Goal: Task Accomplishment & Management: Manage account settings

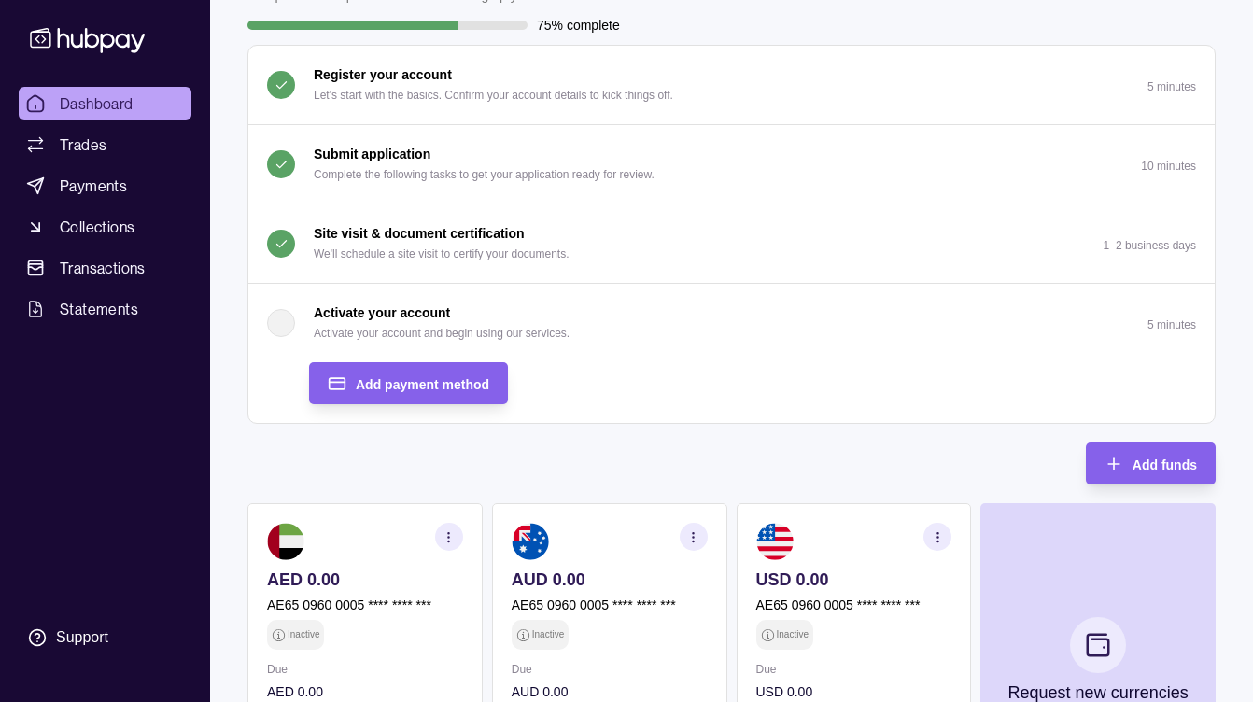
scroll to position [137, 0]
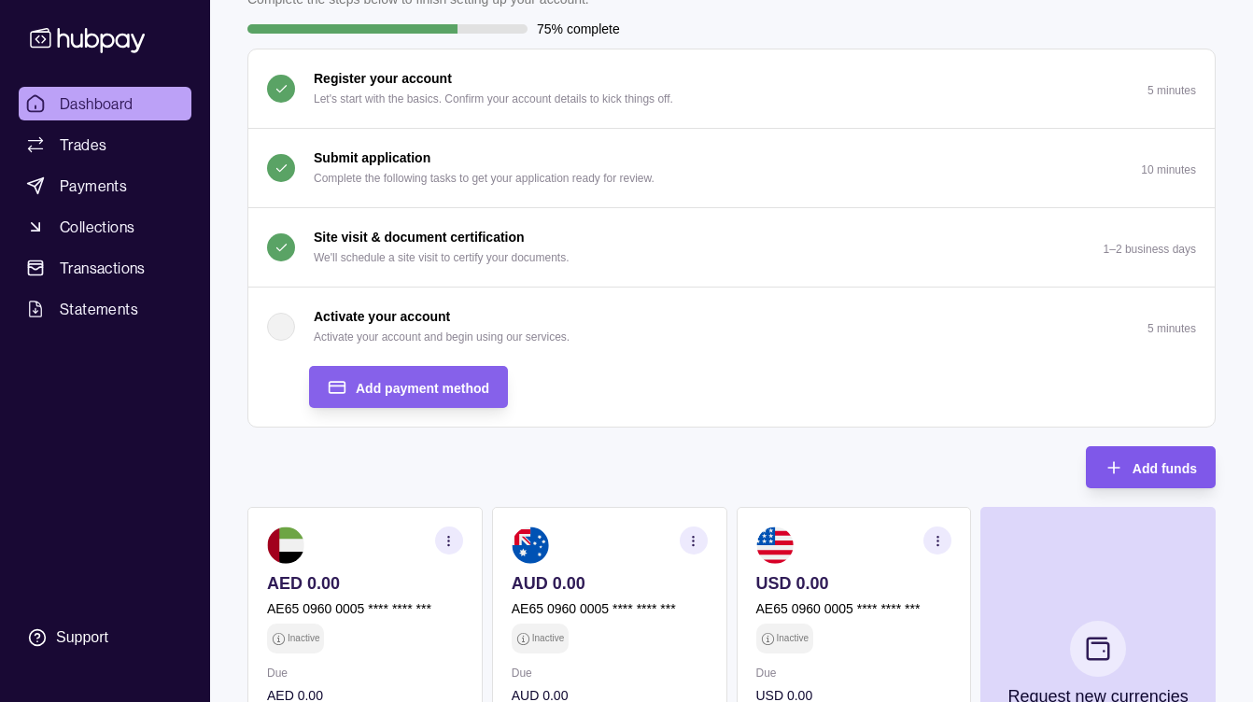
click at [1133, 471] on span "Add funds" at bounding box center [1164, 468] width 64 height 15
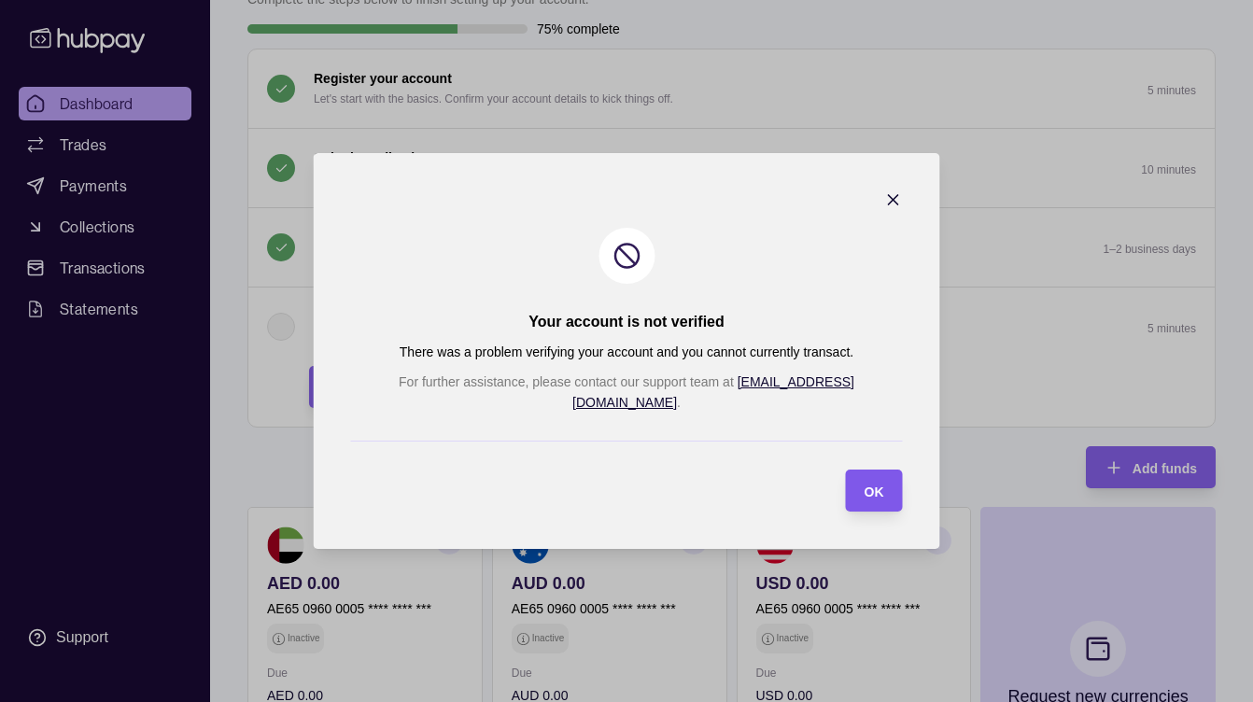
click at [846, 476] on section "OK" at bounding box center [874, 490] width 57 height 42
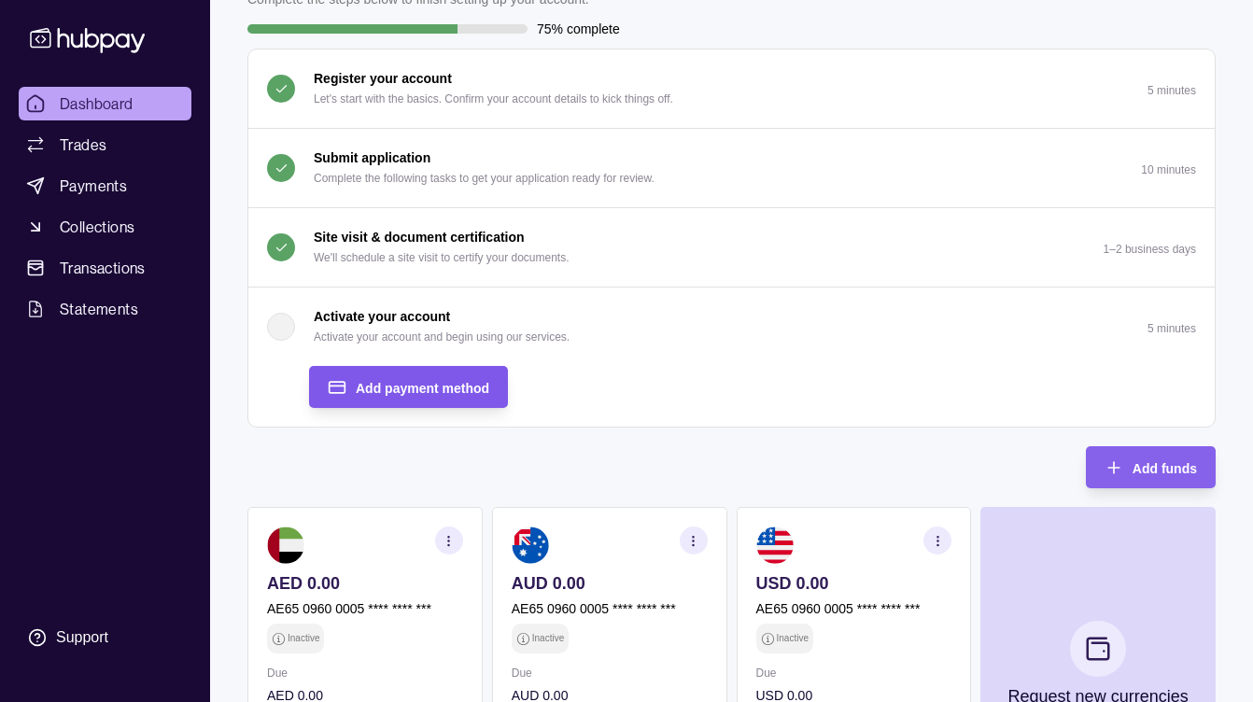
click at [443, 376] on div "Add payment method" at bounding box center [422, 387] width 133 height 22
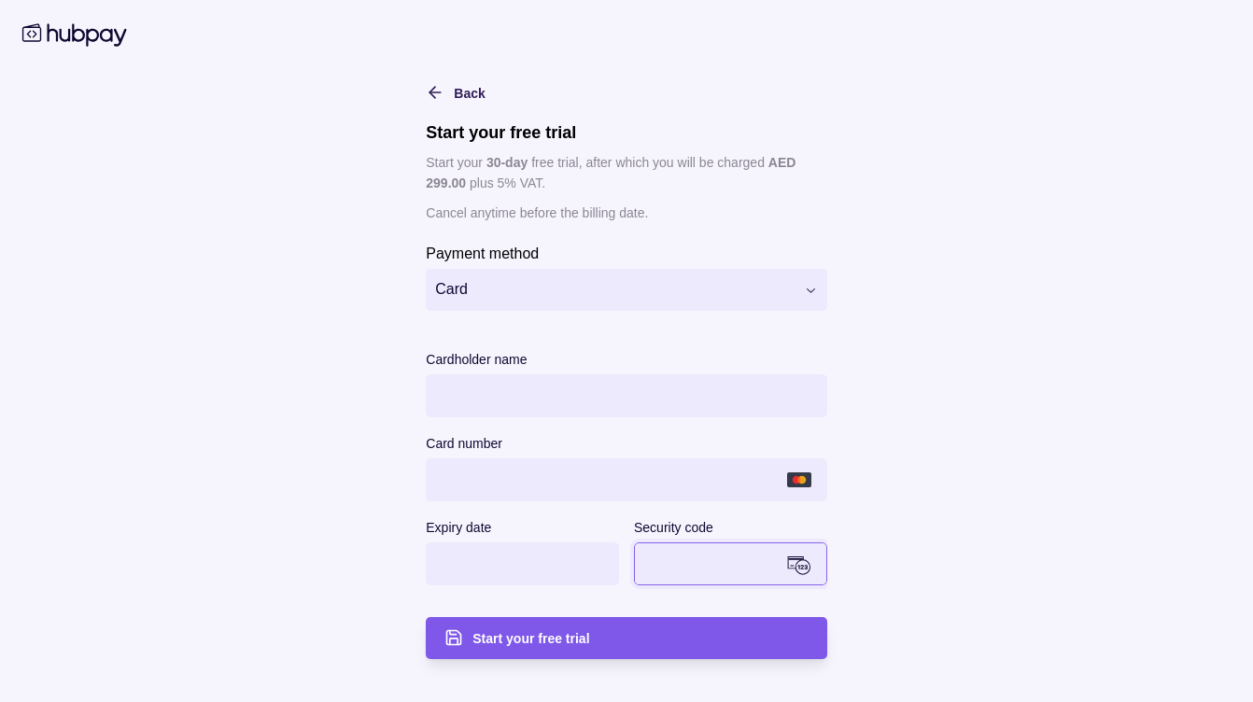
click at [574, 639] on span "Start your free trial" at bounding box center [530, 638] width 117 height 15
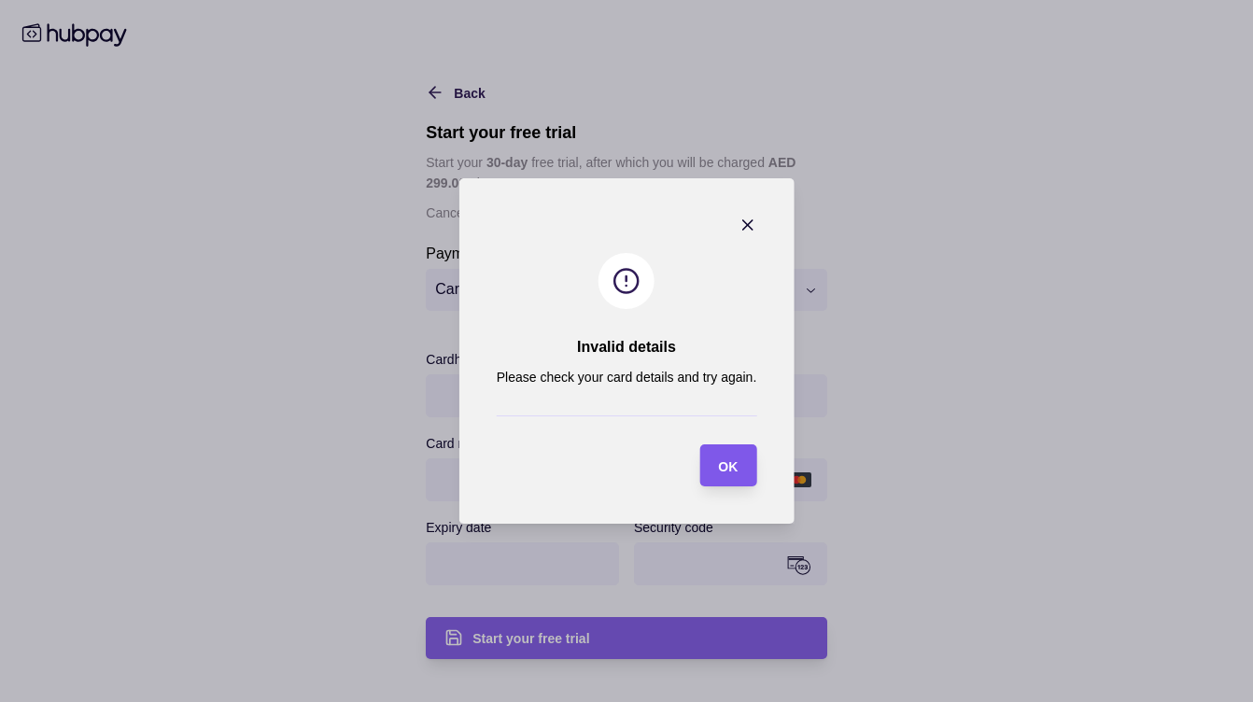
click at [725, 469] on span "OK" at bounding box center [728, 466] width 20 height 15
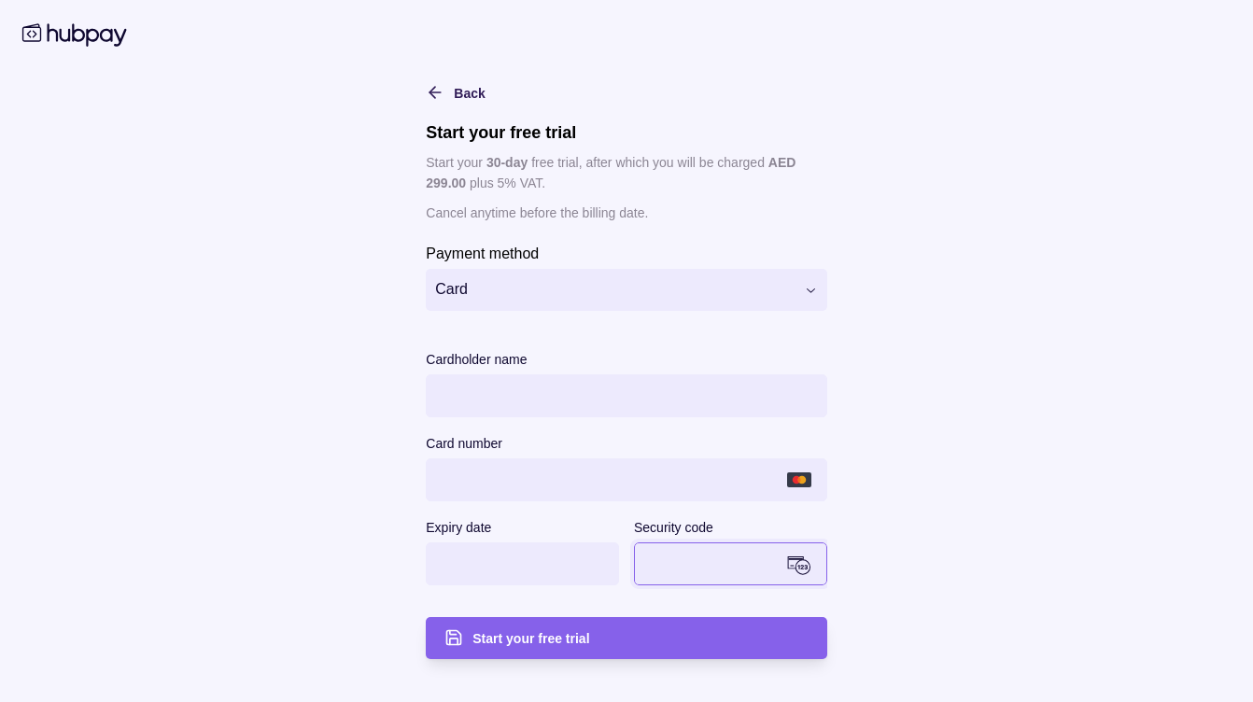
click at [589, 287] on html "Dashboard Trades Payments Collections Transactions Statements Support J Hello, …" at bounding box center [626, 463] width 1253 height 1200
click at [662, 634] on div "Start your free trial" at bounding box center [639, 637] width 335 height 22
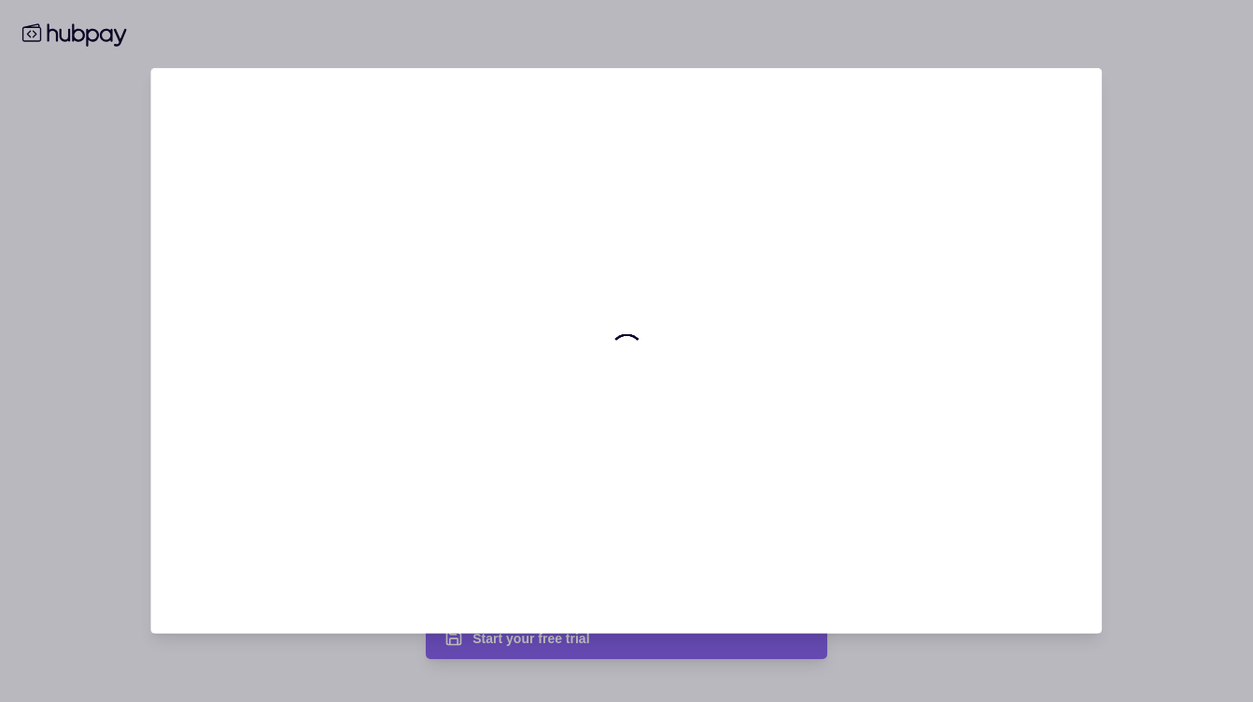
scroll to position [0, 0]
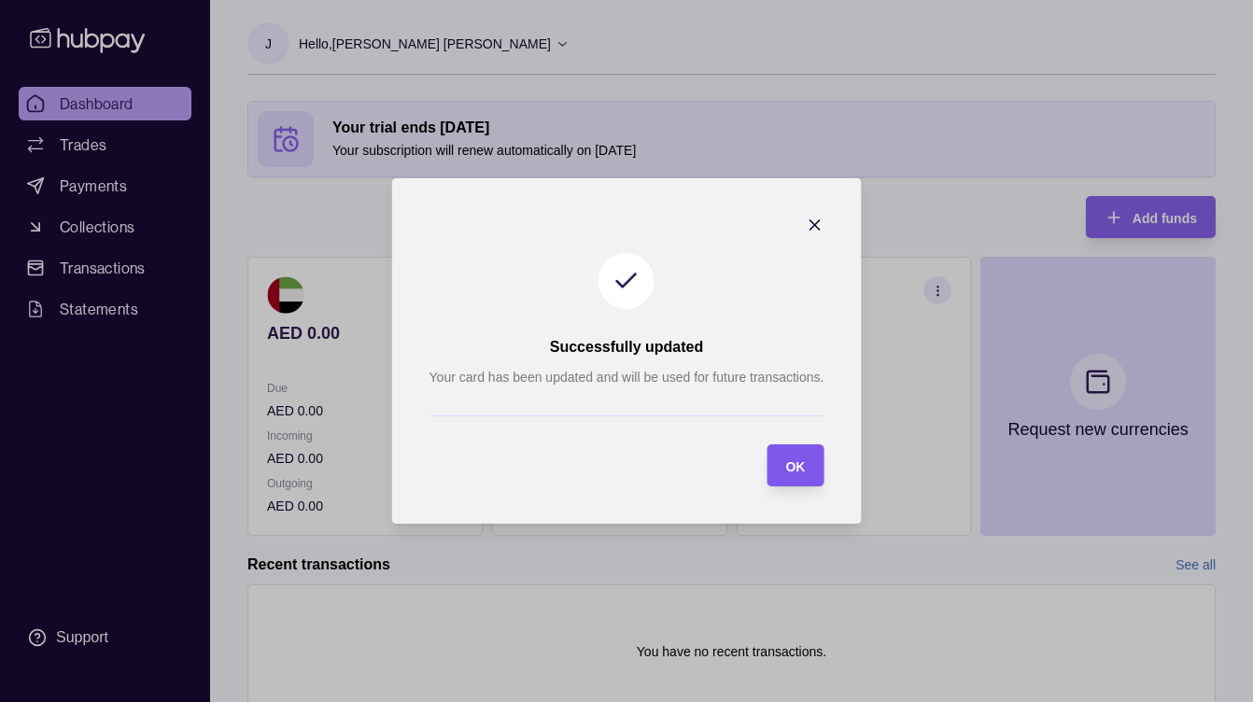
click at [791, 459] on span "OK" at bounding box center [795, 466] width 20 height 15
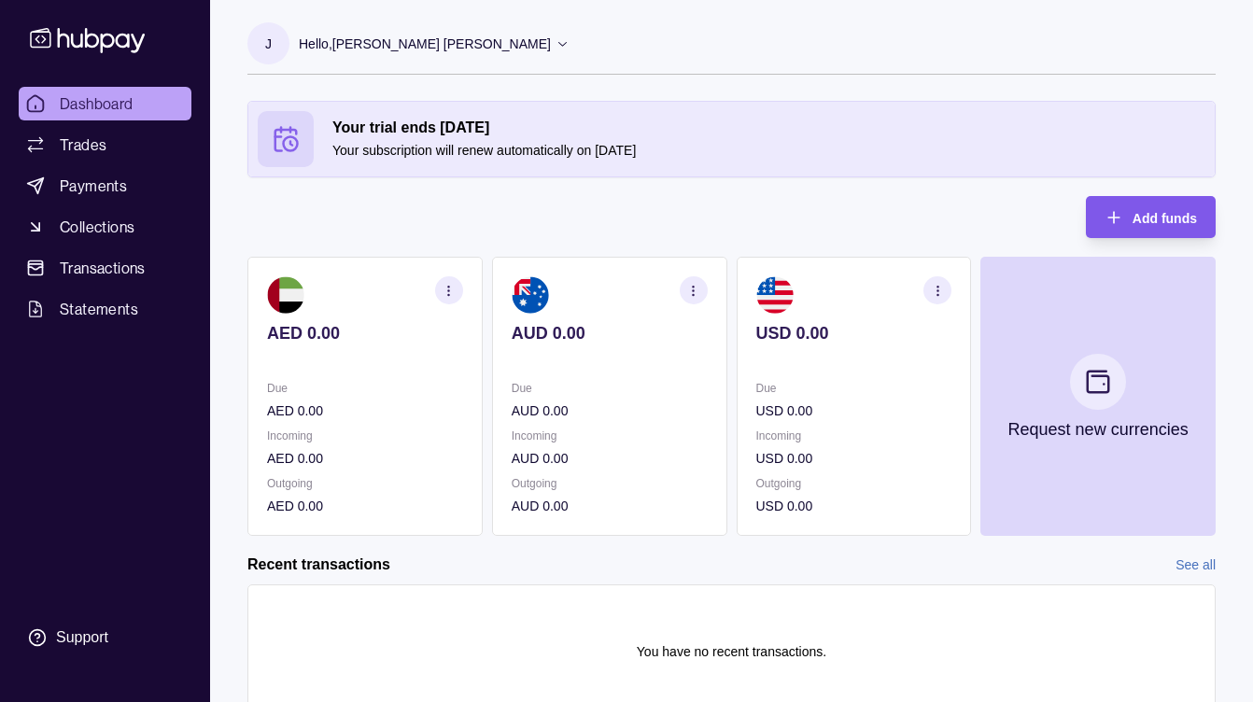
click at [1134, 217] on span "Add funds" at bounding box center [1164, 218] width 64 height 15
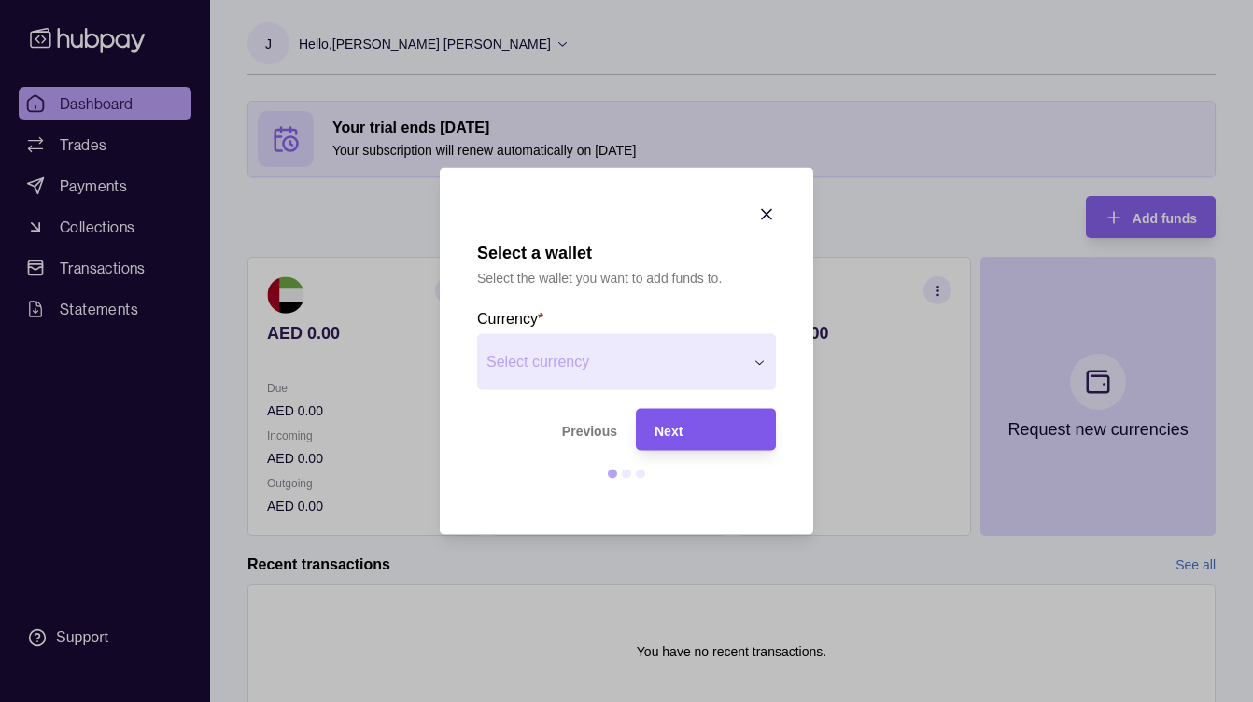
click at [699, 431] on div "Next" at bounding box center [705, 429] width 103 height 22
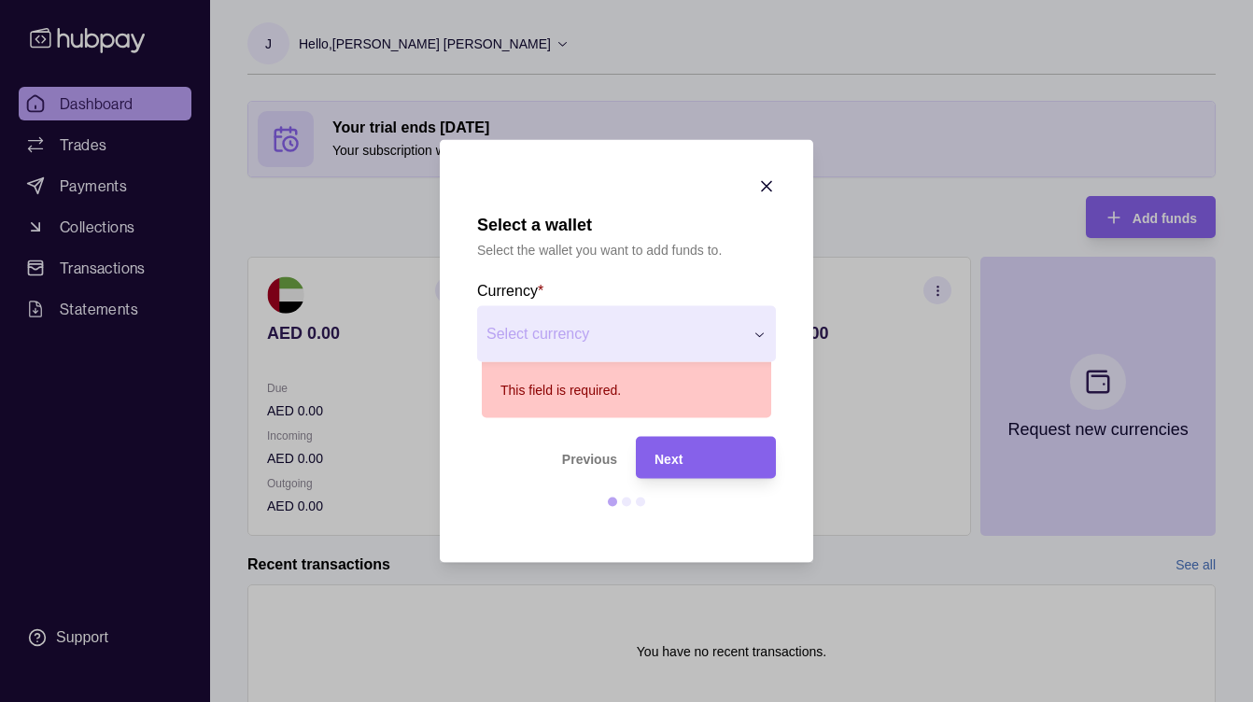
click at [675, 336] on span "Select currency" at bounding box center [614, 334] width 257 height 22
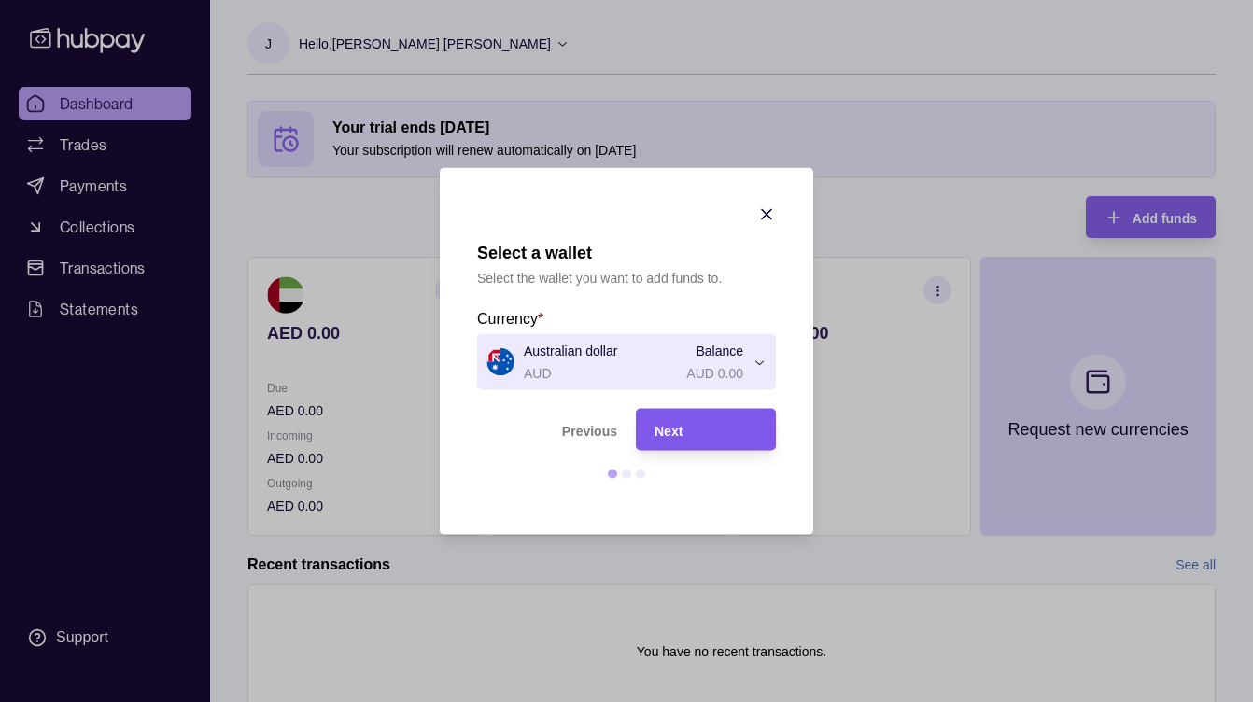
click at [701, 435] on div "Next" at bounding box center [705, 429] width 103 height 22
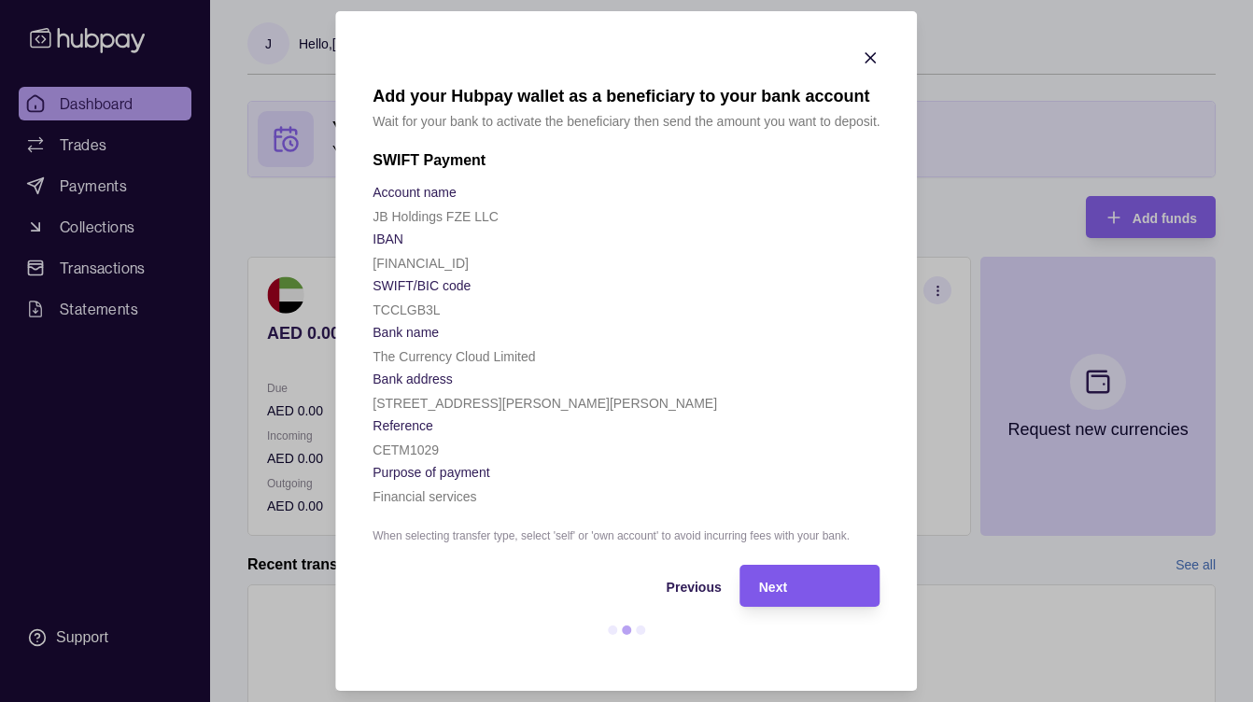
click at [785, 589] on span "Next" at bounding box center [773, 587] width 28 height 15
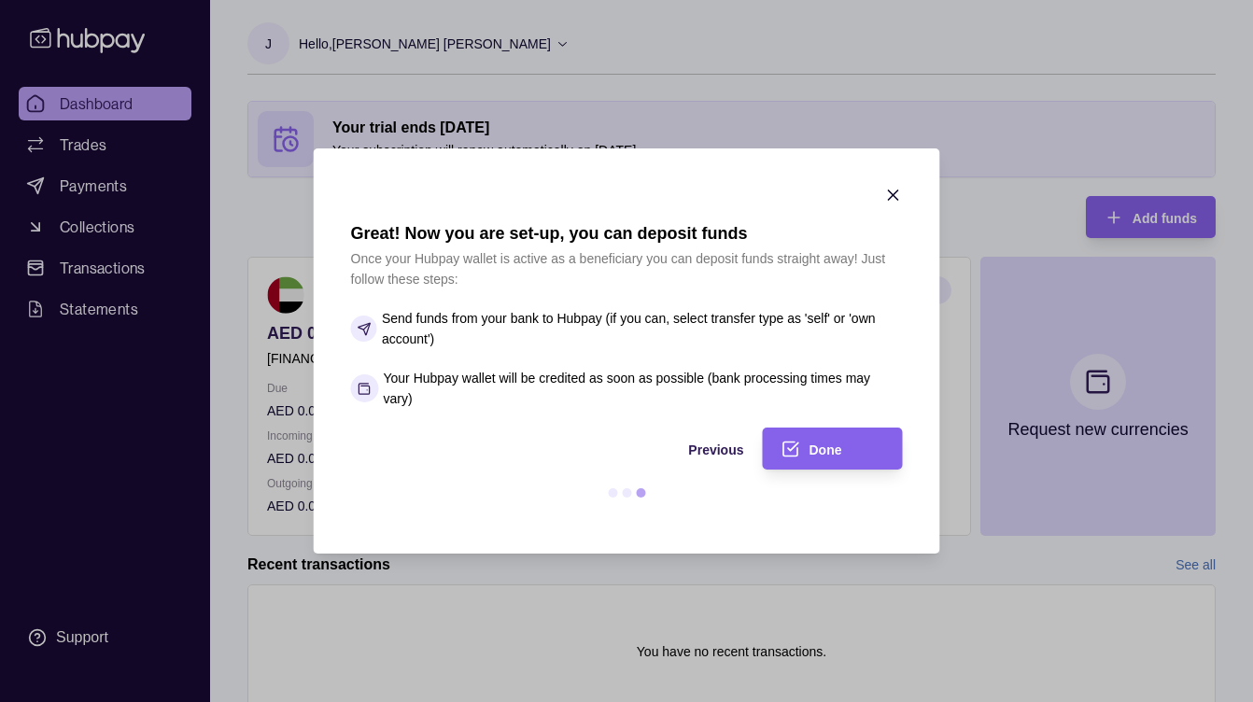
click at [890, 194] on icon "button" at bounding box center [893, 195] width 19 height 19
